Goal: Task Accomplishment & Management: Use online tool/utility

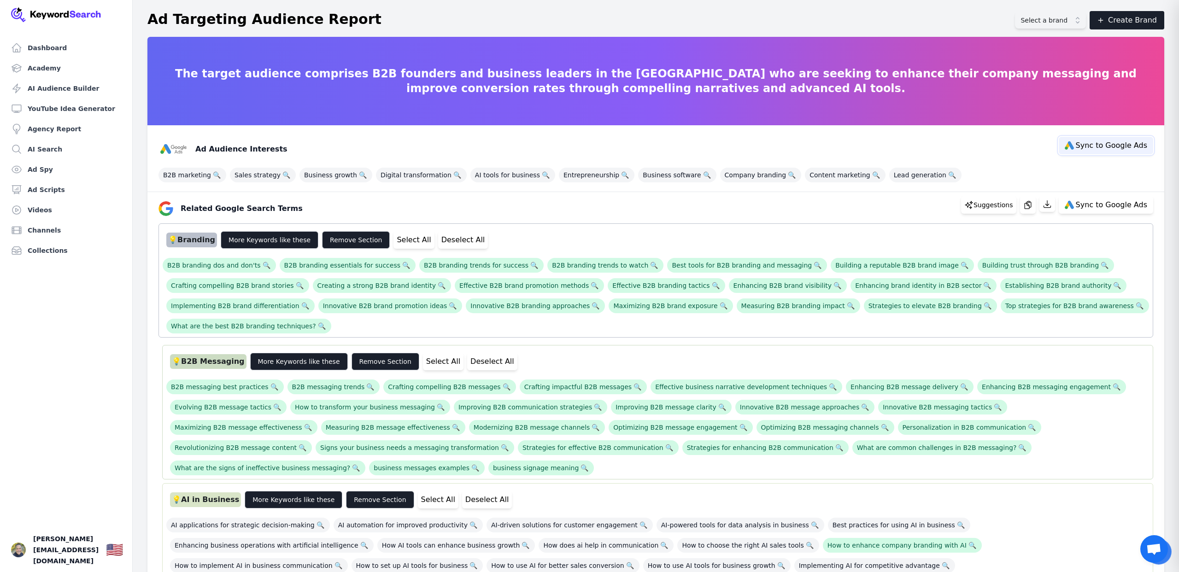
click at [1102, 147] on span "Sync to Google Ads" at bounding box center [1111, 145] width 71 height 7
click at [314, 210] on div "Related Google Search Terms Suggestions Sync to Google Ads" at bounding box center [652, 205] width 1002 height 22
click at [397, 241] on button "Select All" at bounding box center [413, 240] width 41 height 18
click at [423, 363] on button "Select All" at bounding box center [443, 362] width 41 height 18
click at [397, 242] on button "Select All" at bounding box center [413, 240] width 41 height 18
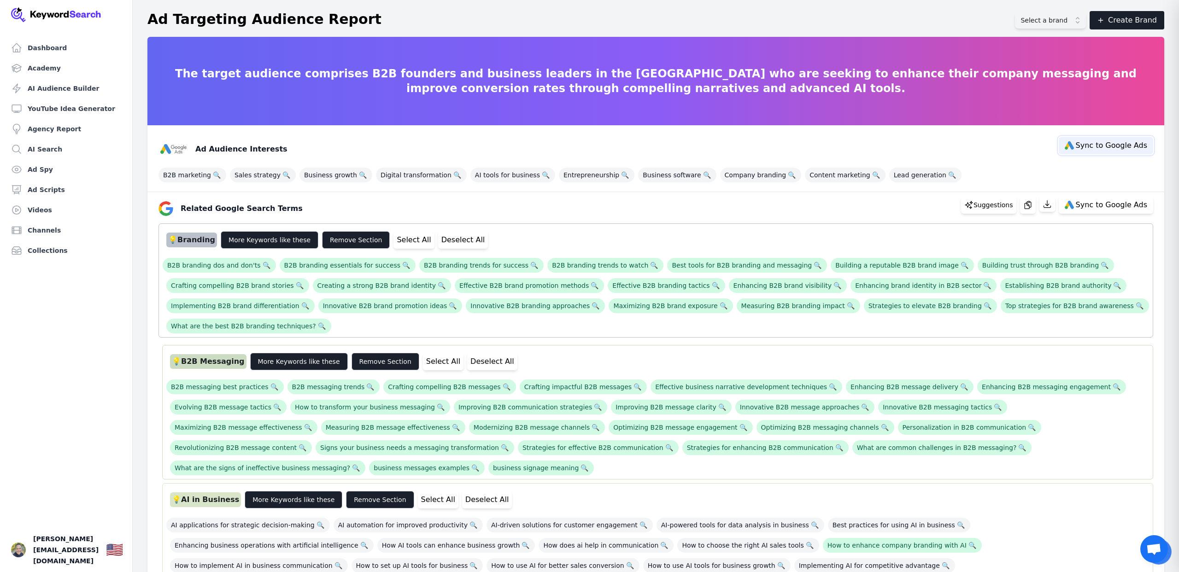
click at [1122, 145] on span "Sync to Google Ads" at bounding box center [1111, 145] width 71 height 7
click at [416, 211] on div "Related Google Search Terms Suggestions Sync to Google Ads" at bounding box center [652, 205] width 1002 height 22
click at [397, 241] on button "Select All" at bounding box center [413, 240] width 41 height 18
click at [485, 239] on div "💡 Branding More Keywords like these Remove Section Select All Deselect All" at bounding box center [656, 240] width 986 height 25
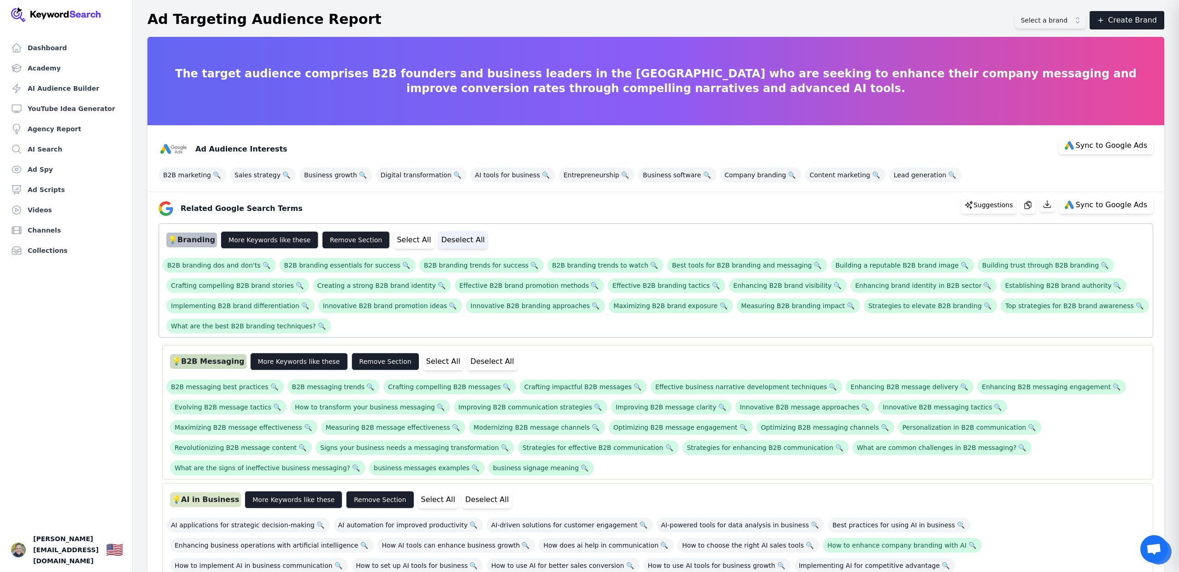
click at [446, 250] on div "💡 Branding More Keywords like these Remove Section Select All Deselect All" at bounding box center [656, 240] width 986 height 25
click at [447, 244] on button "Deselect All" at bounding box center [463, 240] width 50 height 18
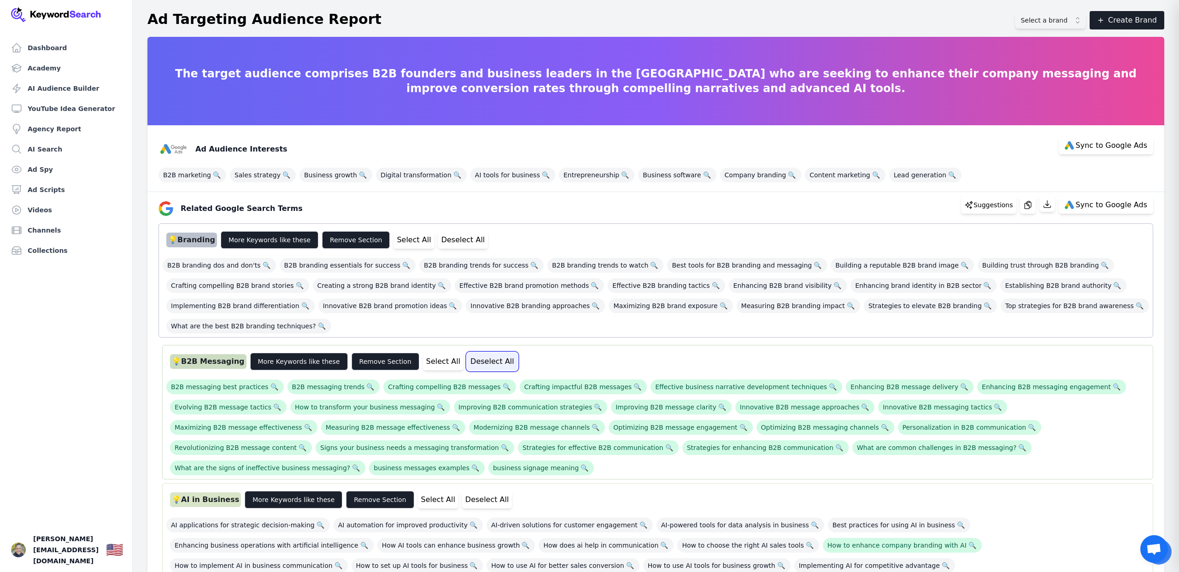
click at [476, 361] on button "Deselect All" at bounding box center [492, 362] width 50 height 18
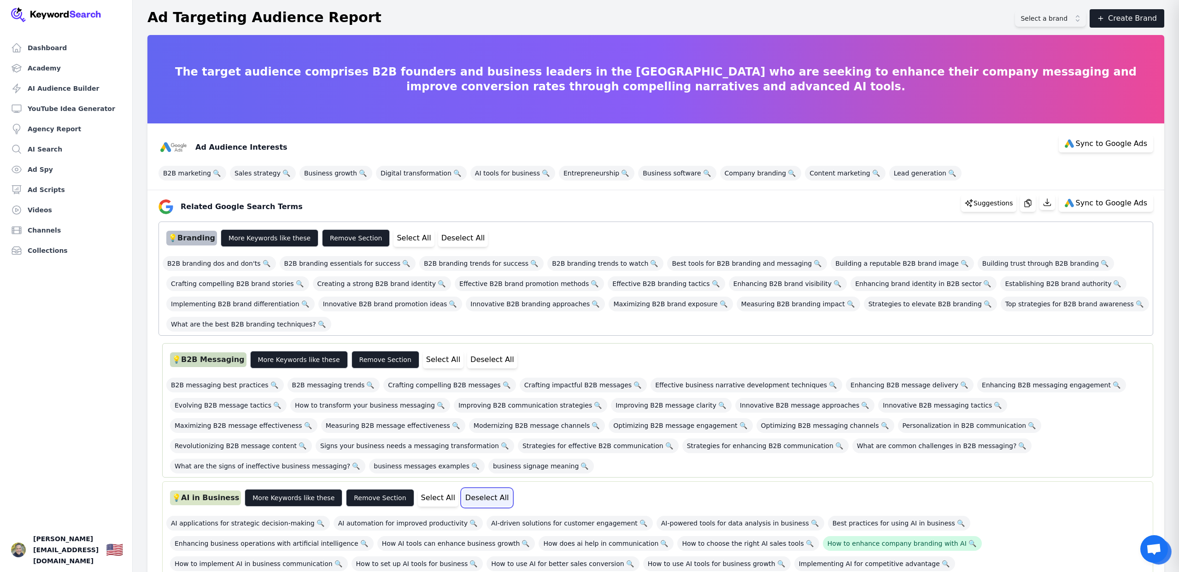
click at [467, 495] on button "Deselect All" at bounding box center [487, 498] width 50 height 18
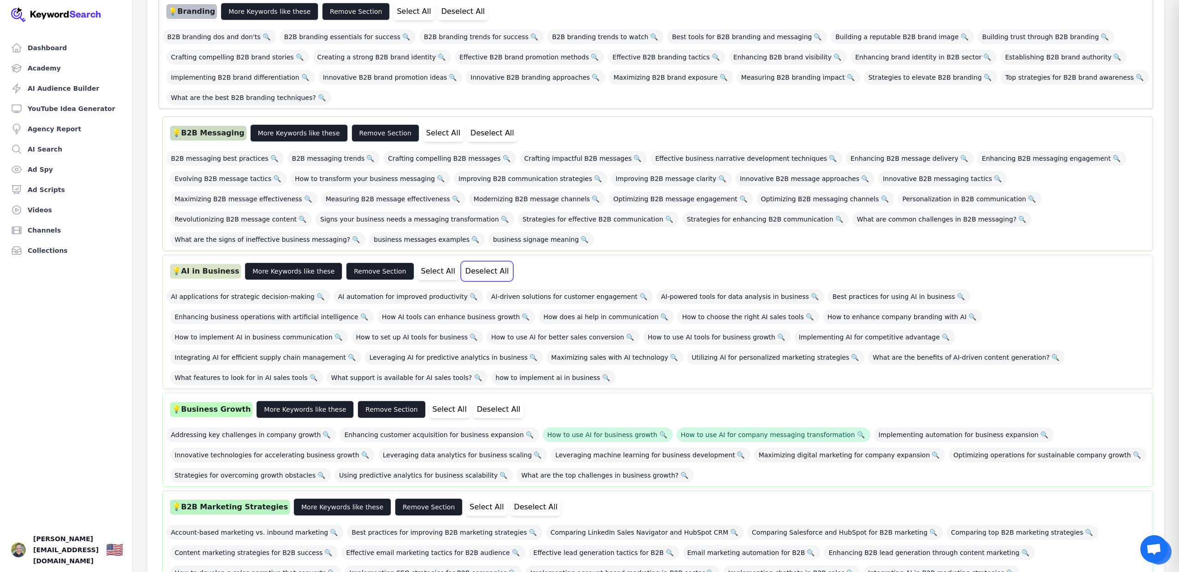
scroll to position [227, 0]
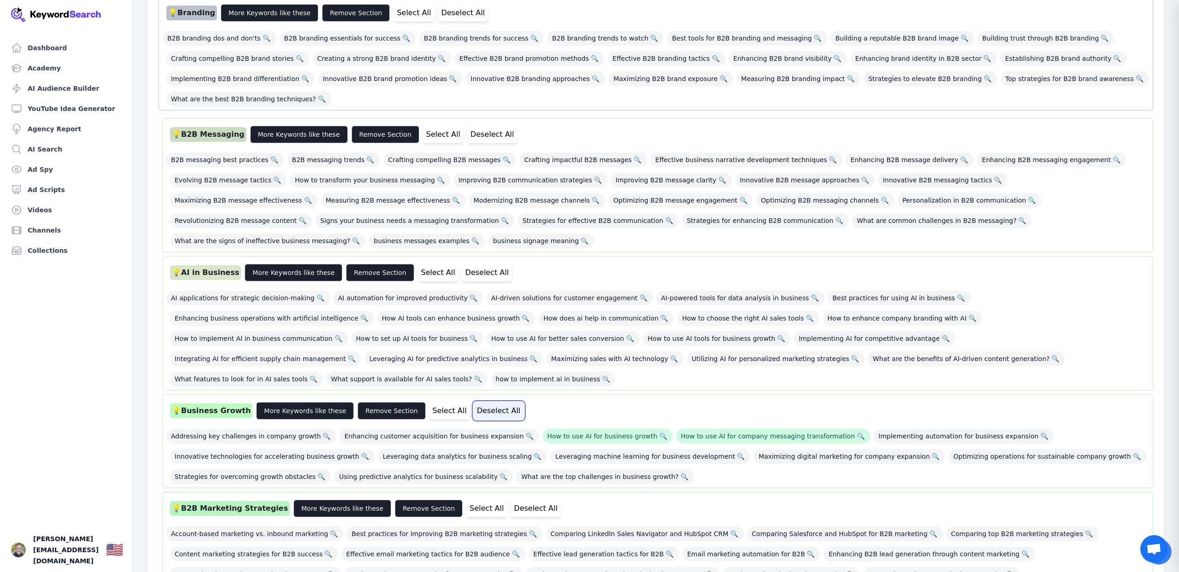
click at [482, 402] on button "Deselect All" at bounding box center [499, 411] width 50 height 18
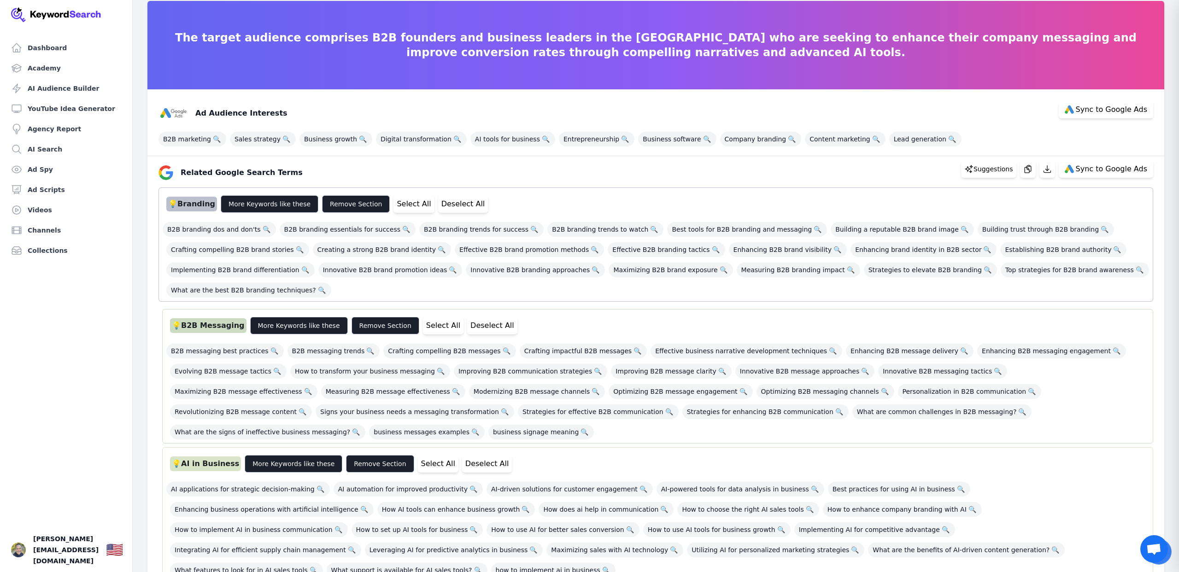
scroll to position [32, 0]
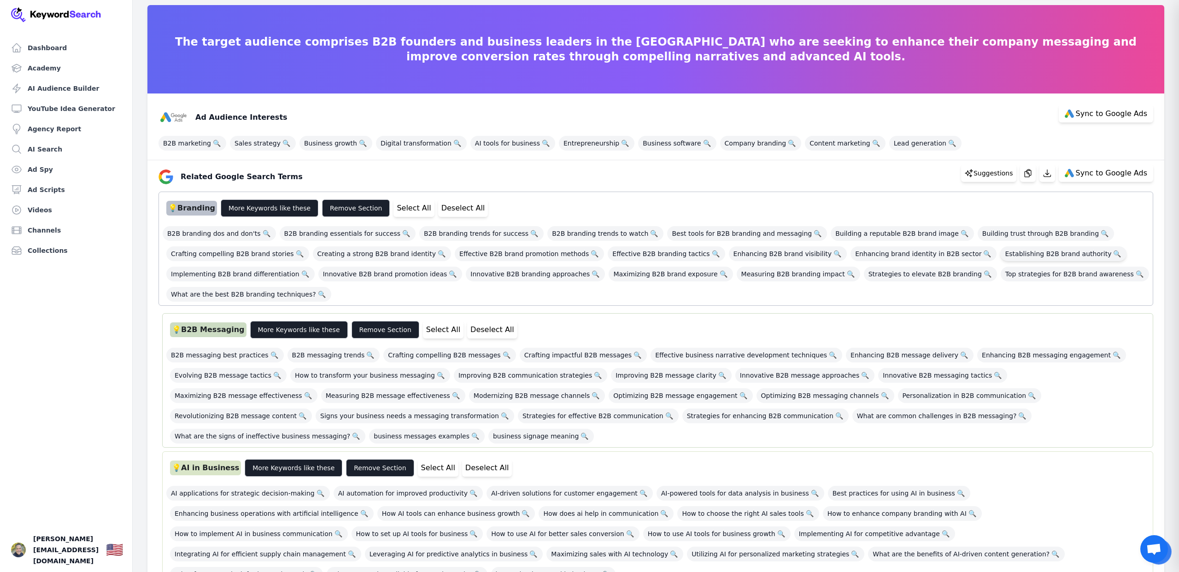
click at [1000, 253] on span "Establishing B2B brand authority 🔍" at bounding box center [1063, 254] width 126 height 15
click at [843, 234] on span "Building a reputable B2B brand image 🔍" at bounding box center [902, 233] width 143 height 15
click at [350, 254] on span "Creating a strong B2B brand identity 🔍" at bounding box center [382, 254] width 138 height 15
click at [510, 275] on span "Innovative B2B branding approaches 🔍" at bounding box center [535, 274] width 139 height 15
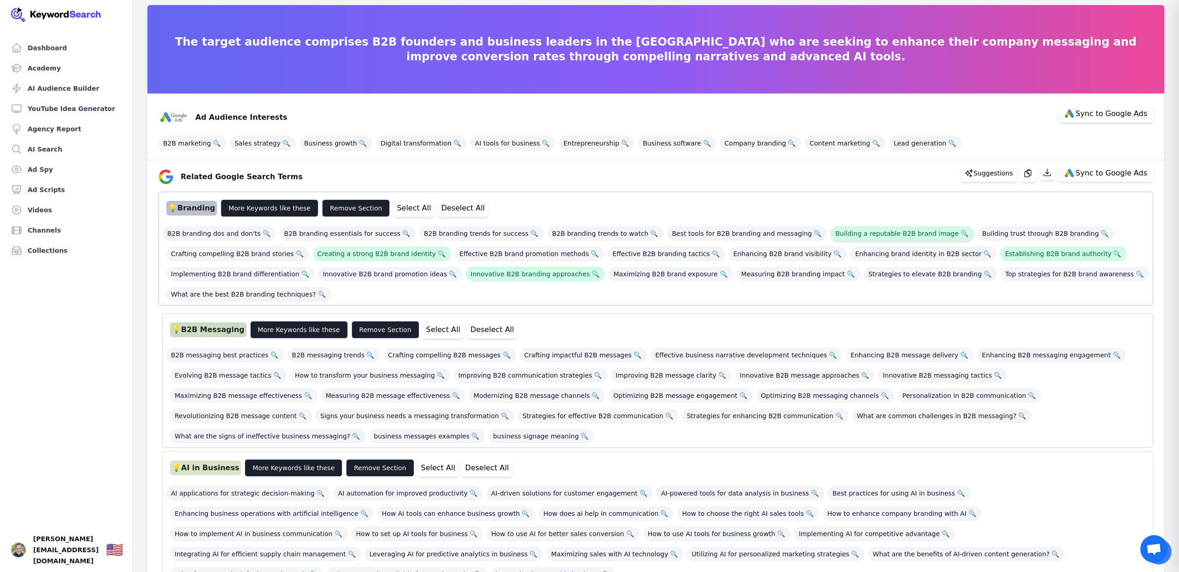
click at [838, 235] on span "Building a reputable B2B brand image 🔍" at bounding box center [902, 233] width 143 height 15
click at [633, 255] on span "Effective B2B branding tactics 🔍" at bounding box center [666, 254] width 117 height 15
click at [232, 293] on span "What are the best B2B branding techniques? 🔍" at bounding box center [248, 294] width 165 height 15
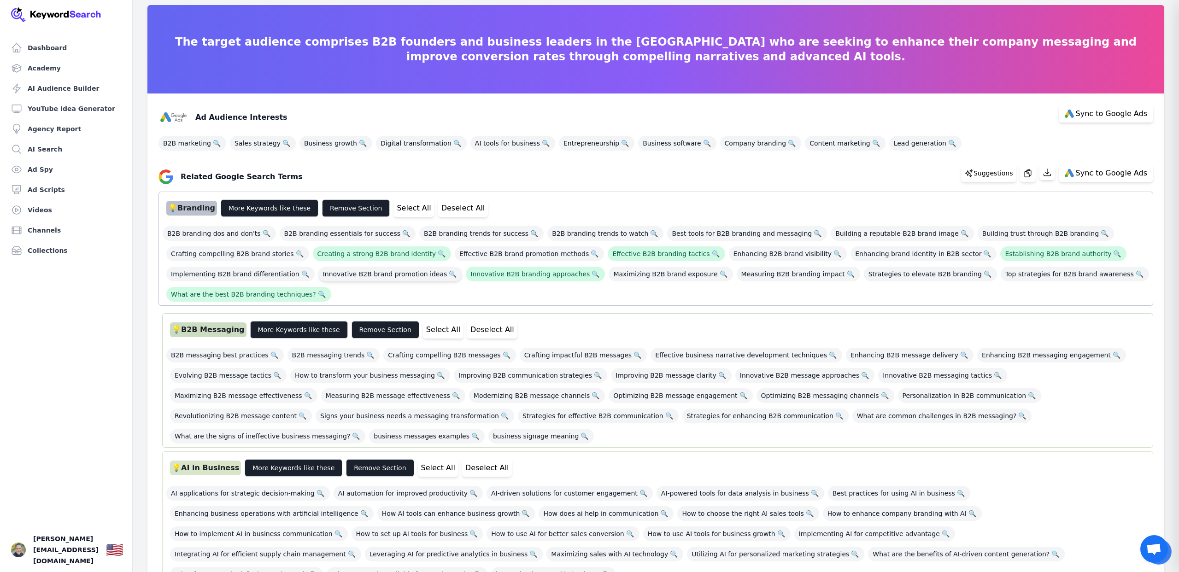
scroll to position [32, 0]
click at [263, 276] on span "Implementing B2B brand differentiation 🔍" at bounding box center [240, 273] width 148 height 15
click at [1032, 172] on icon "button" at bounding box center [1027, 172] width 9 height 9
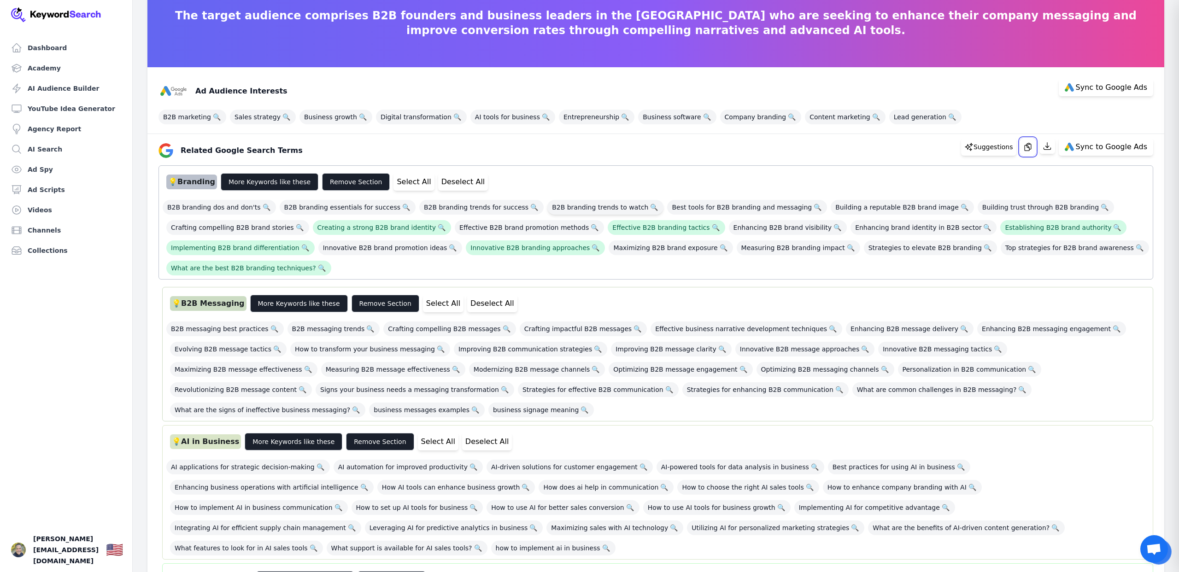
scroll to position [0, 0]
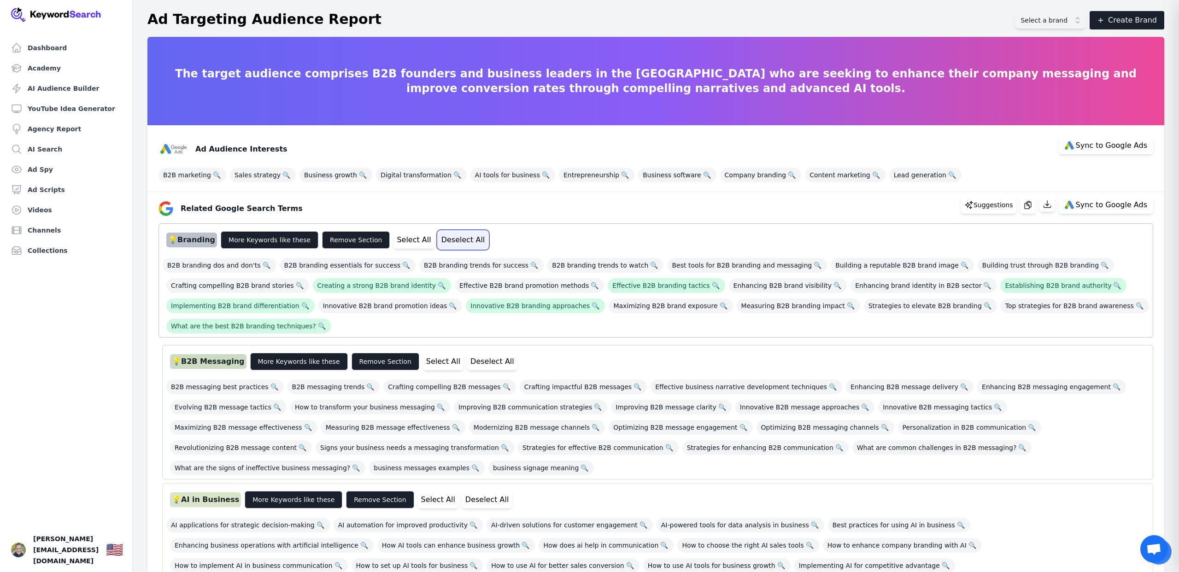
click at [438, 240] on button "Deselect All" at bounding box center [463, 240] width 50 height 18
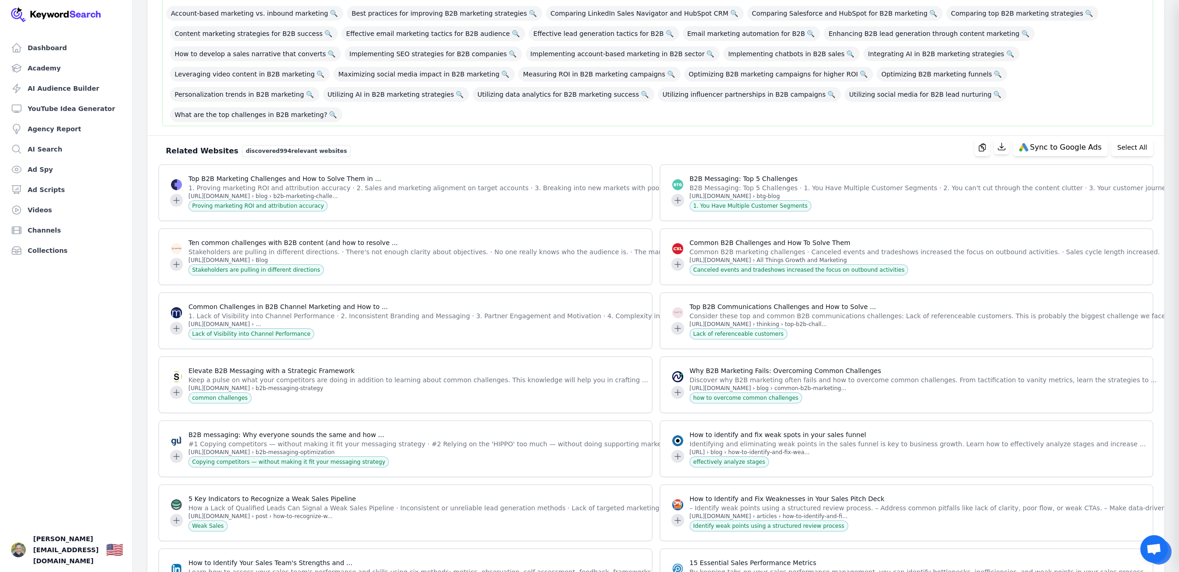
scroll to position [758, 0]
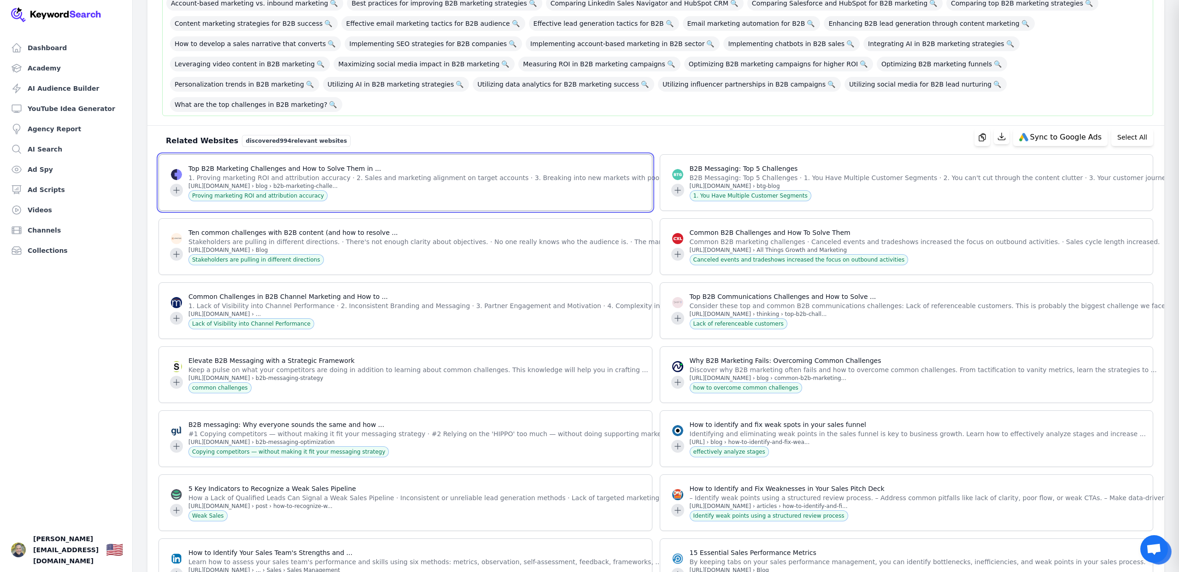
click at [176, 186] on icon at bounding box center [176, 190] width 9 height 9
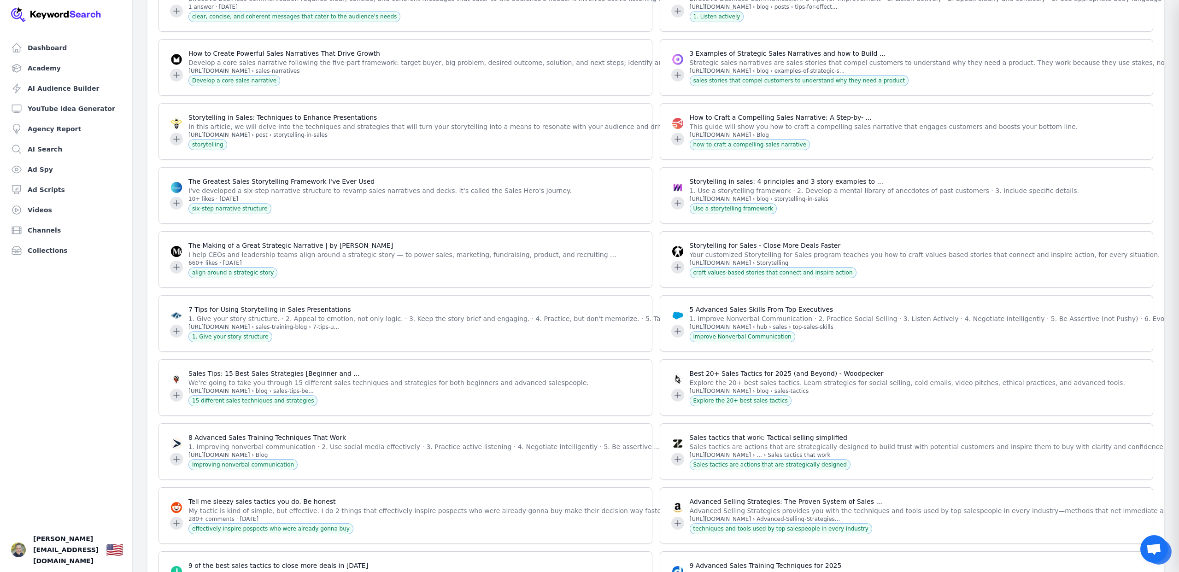
scroll to position [31751, 0]
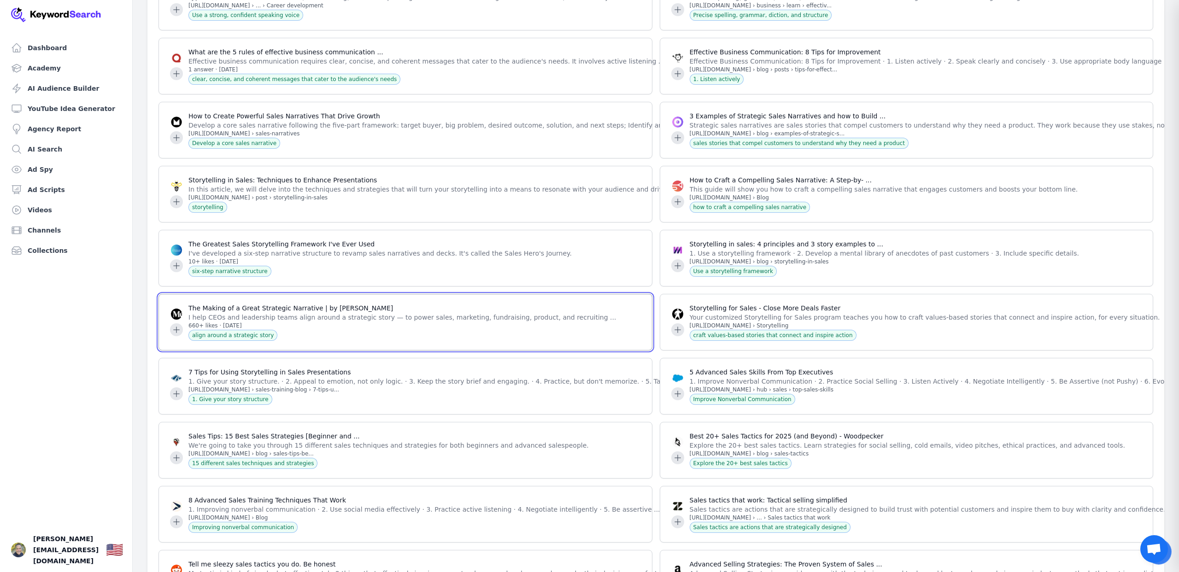
click at [177, 333] on icon at bounding box center [177, 330] width 6 height 6
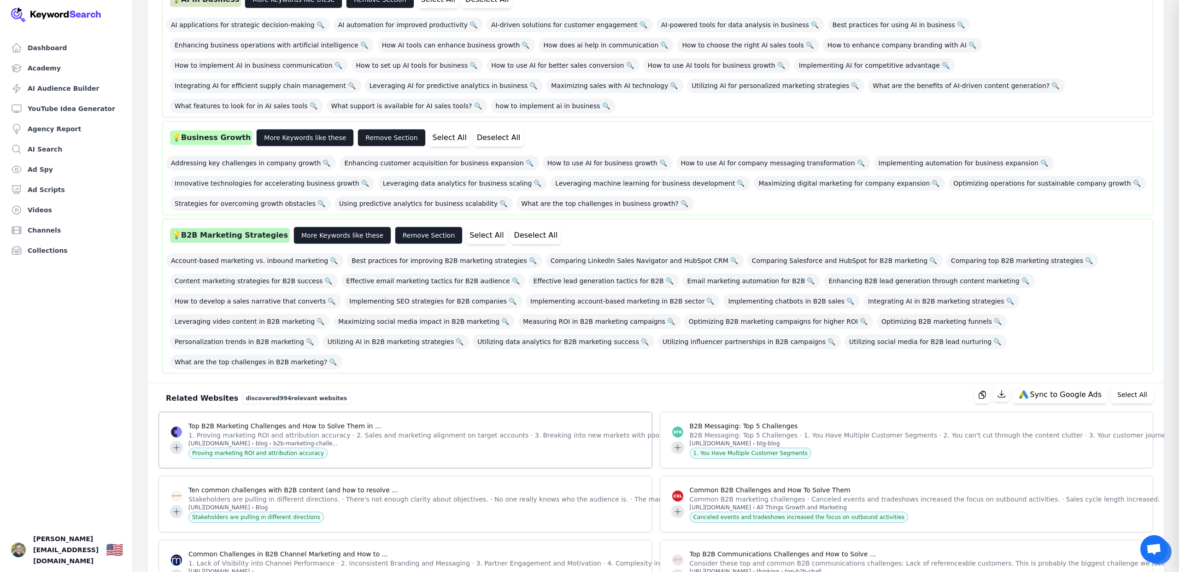
scroll to position [517, 0]
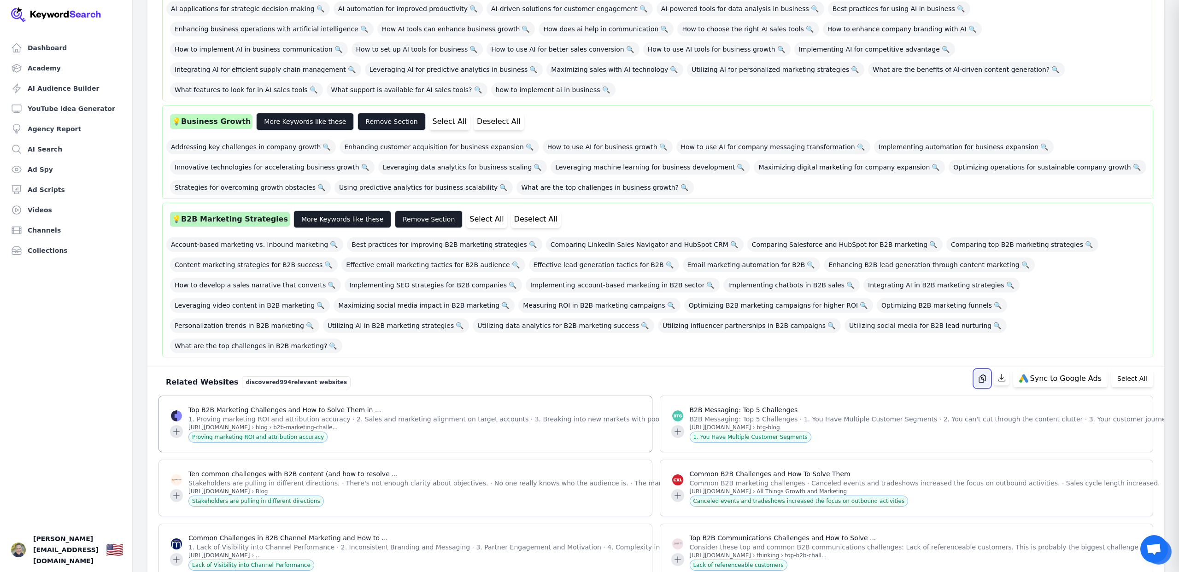
click at [987, 374] on icon "button" at bounding box center [982, 378] width 9 height 9
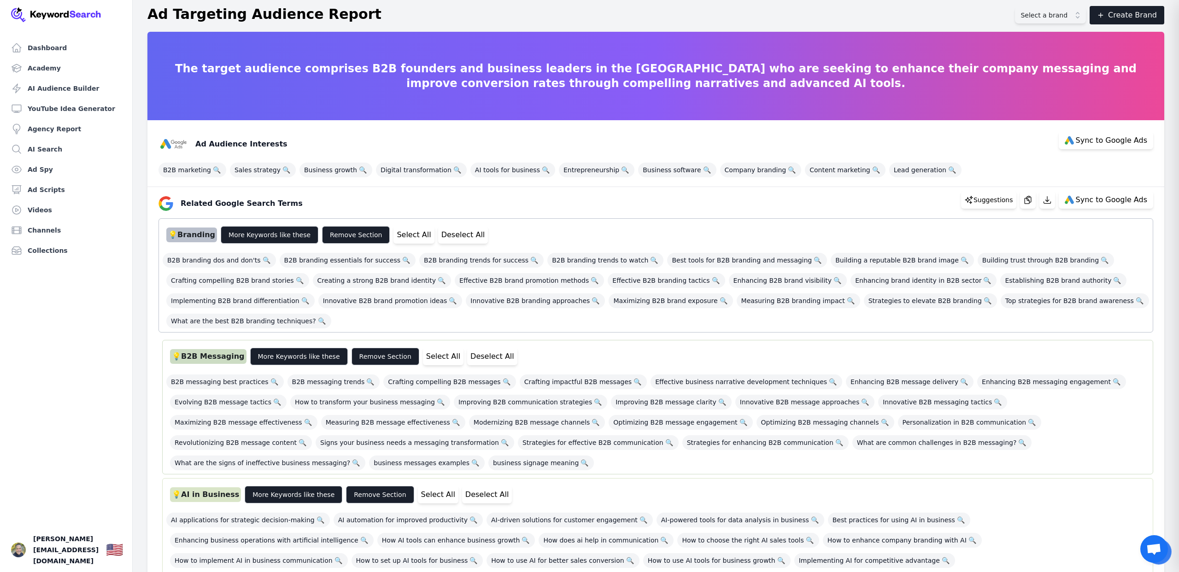
scroll to position [4, 0]
